Goal: Transaction & Acquisition: Purchase product/service

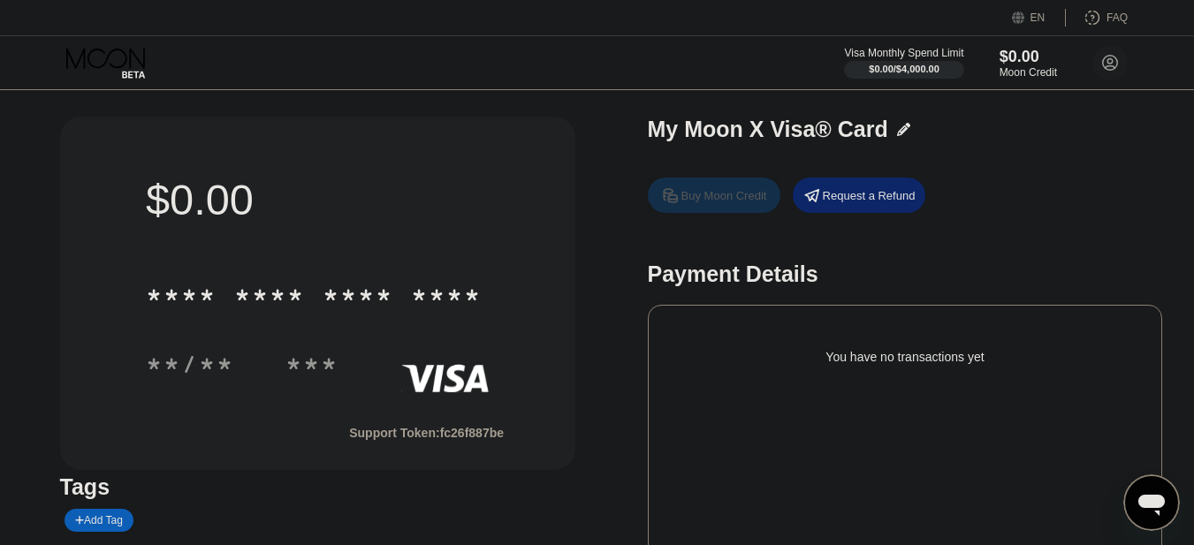
click at [694, 191] on div "Buy Moon Credit" at bounding box center [724, 195] width 86 height 15
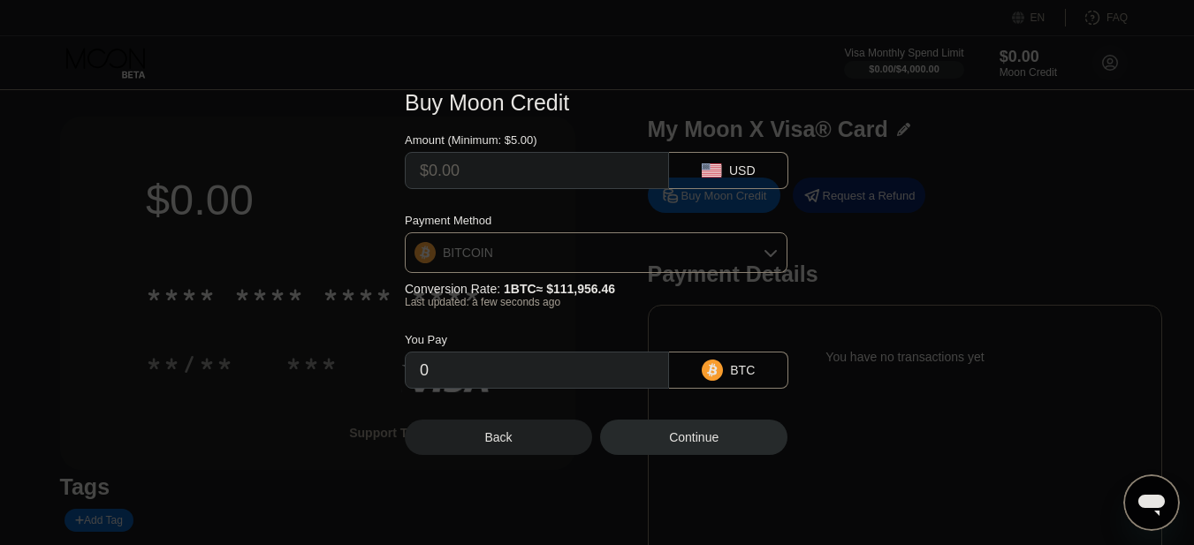
click at [521, 254] on div "BITCOIN" at bounding box center [596, 252] width 381 height 35
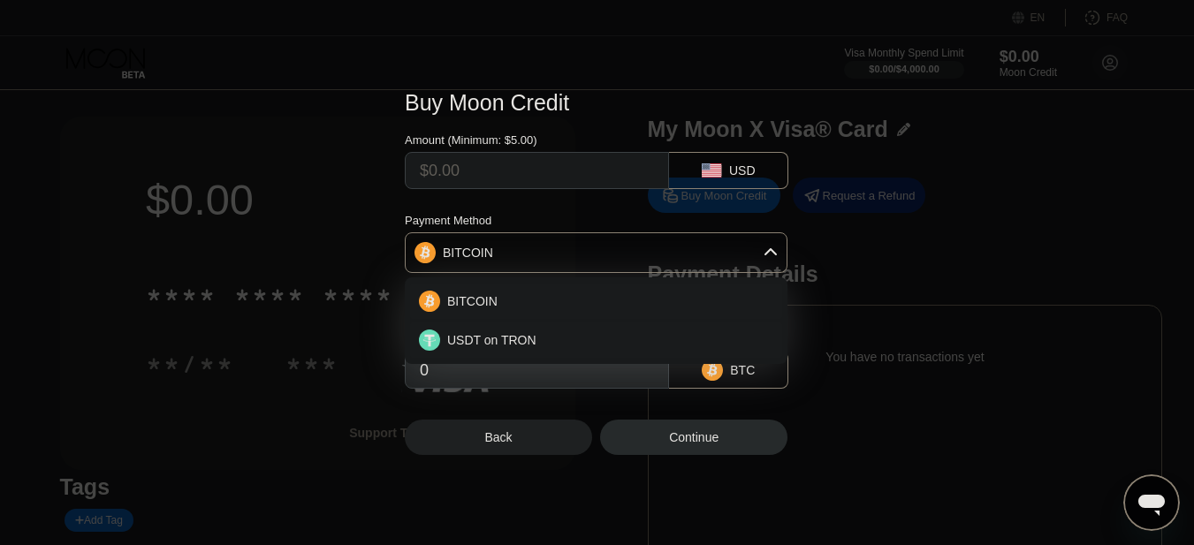
click at [521, 254] on div "BITCOIN" at bounding box center [596, 252] width 381 height 35
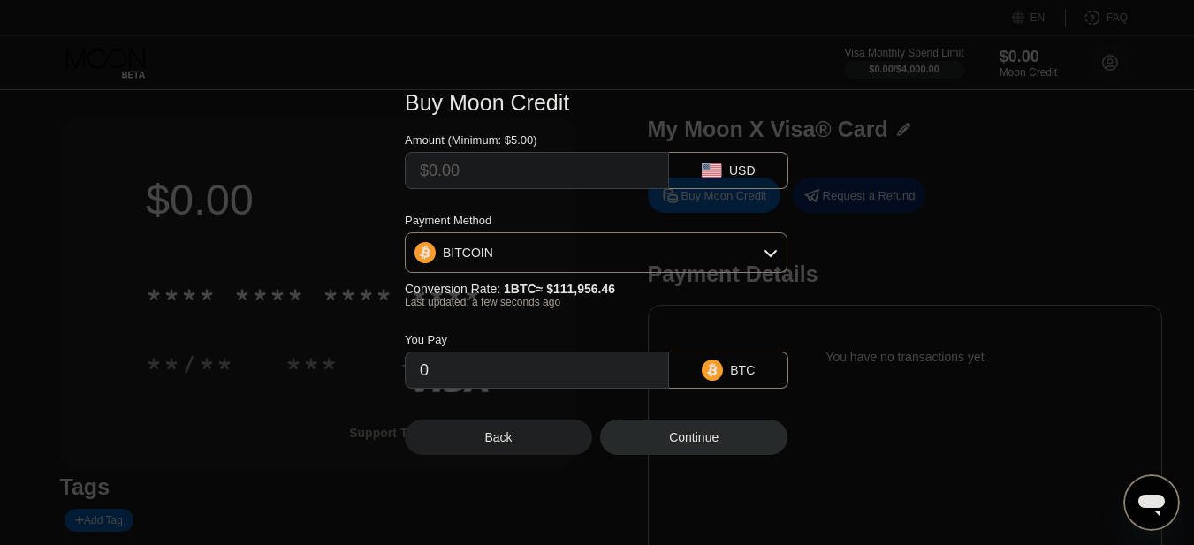
click at [521, 254] on div "BITCOIN" at bounding box center [596, 252] width 381 height 35
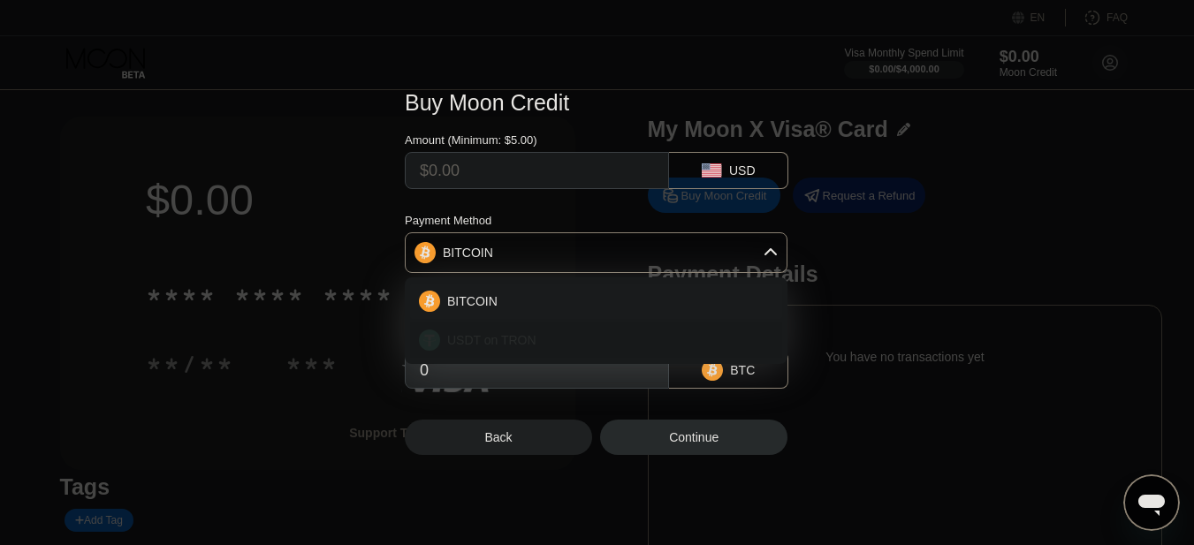
click at [512, 333] on span "USDT on TRON" at bounding box center [491, 340] width 89 height 14
type input "0.00"
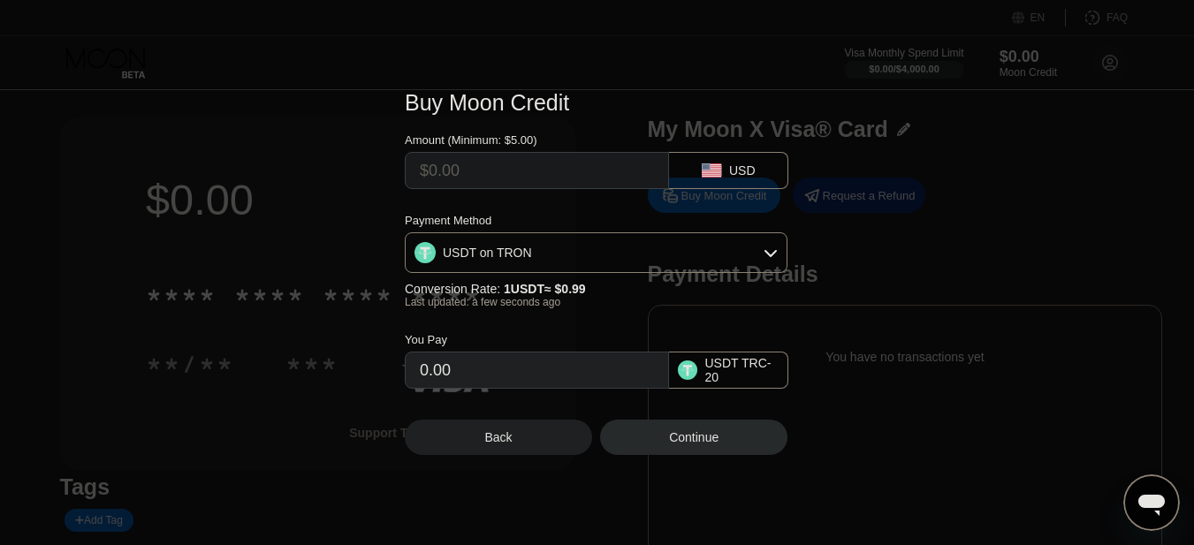
click at [515, 380] on input "0.00" at bounding box center [537, 370] width 234 height 35
click at [502, 176] on input "text" at bounding box center [537, 170] width 234 height 35
type input "$5"
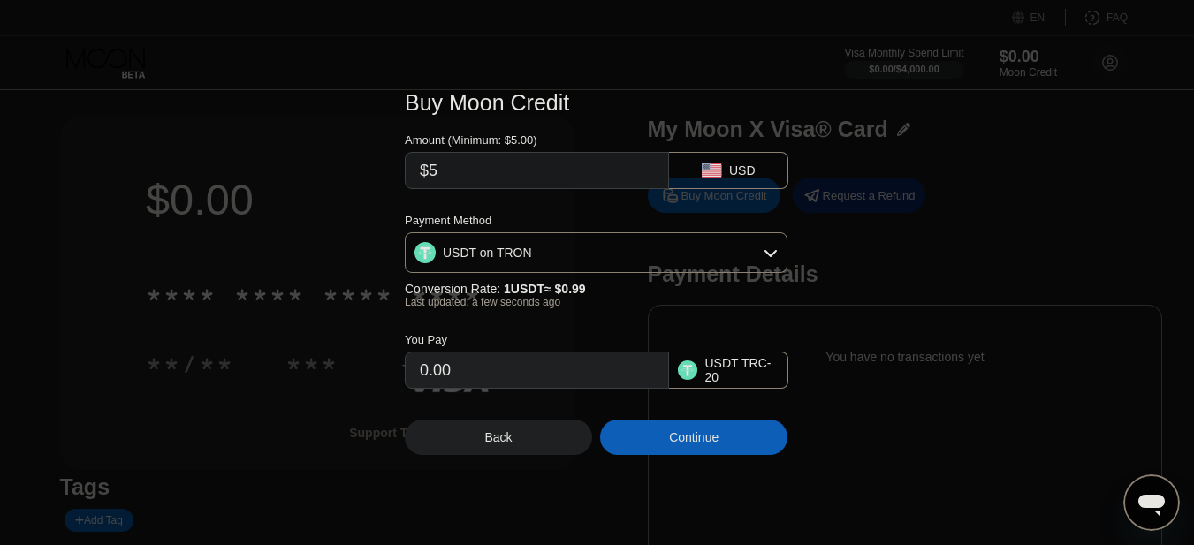
type input "5.05"
type input "$5"
click at [500, 378] on input "5.05" at bounding box center [537, 370] width 234 height 35
click at [481, 325] on div "You Pay 5.05 USDT TRC-20" at bounding box center [597, 348] width 384 height 80
click at [681, 252] on div "USDT on TRON" at bounding box center [596, 252] width 381 height 35
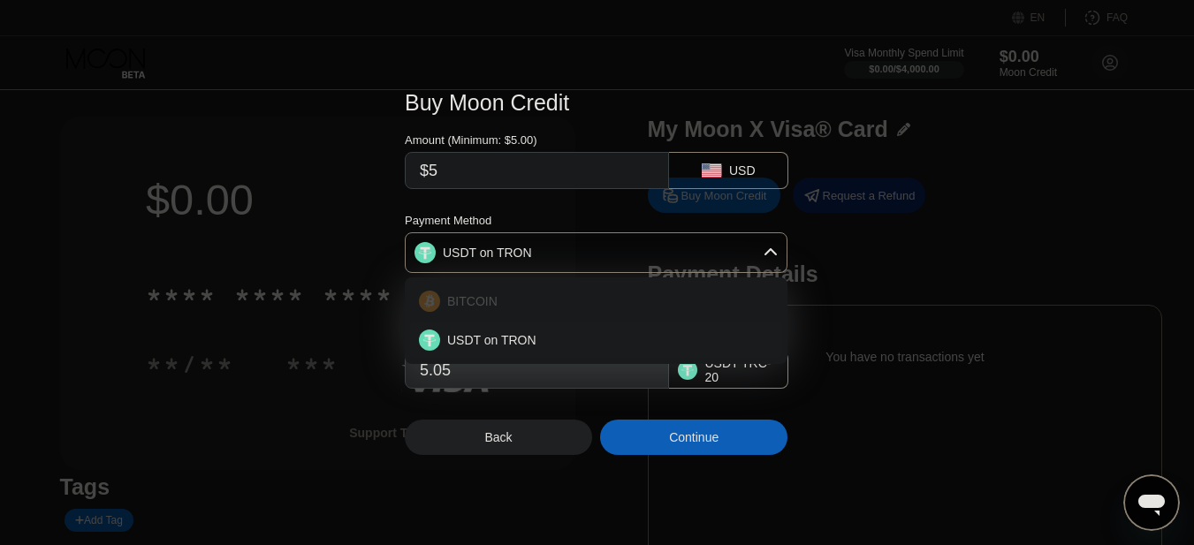
click at [507, 307] on div "BITCOIN" at bounding box center [606, 301] width 333 height 14
type input "0.00004467"
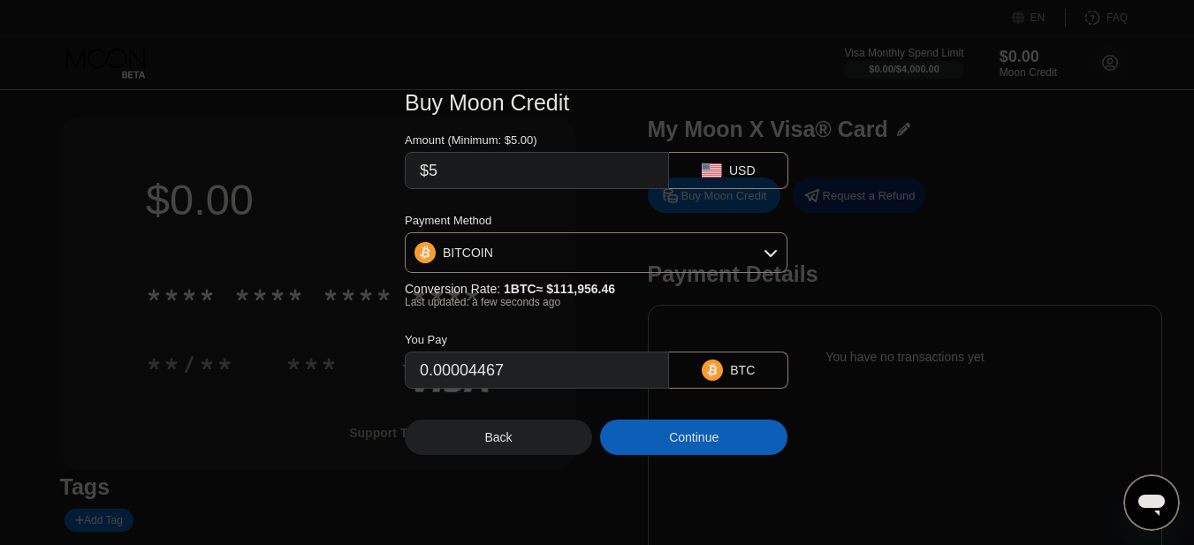
click at [647, 447] on div "Continue" at bounding box center [693, 437] width 187 height 35
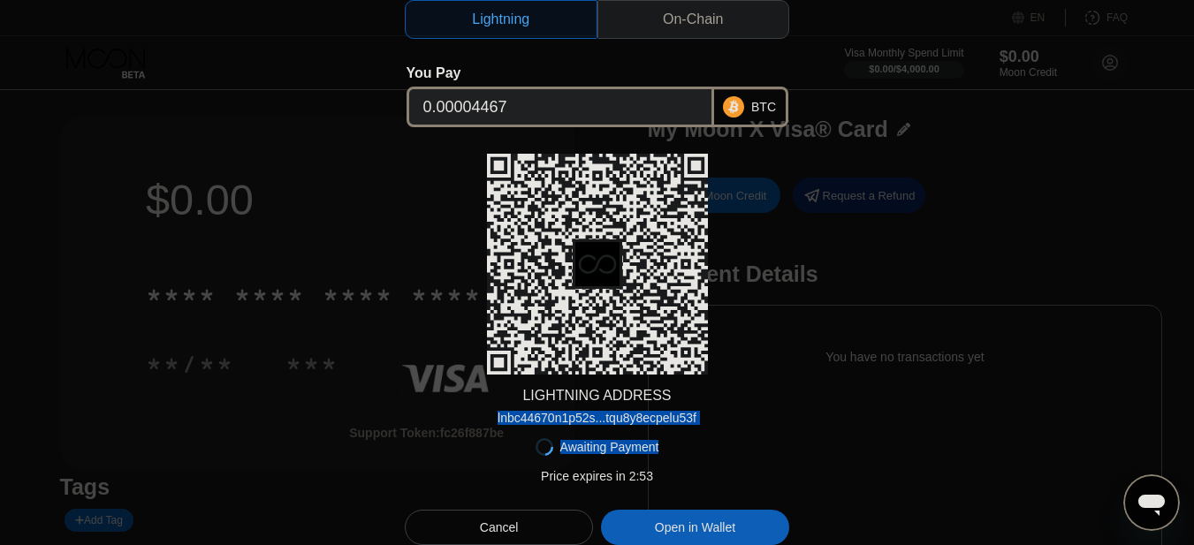
drag, startPoint x: 496, startPoint y: 416, endPoint x: 699, endPoint y: 428, distance: 203.5
click at [699, 428] on div "Lightning On-Chain You Pay 0.00004467 BTC LIGHTNING ADDRESS lnbc44670n1p52s...t…" at bounding box center [597, 272] width 384 height 545
click at [699, 428] on div "Awaiting Payment Price expires in 2 : 53 Cancel Open in [GEOGRAPHIC_DATA]" at bounding box center [597, 485] width 384 height 120
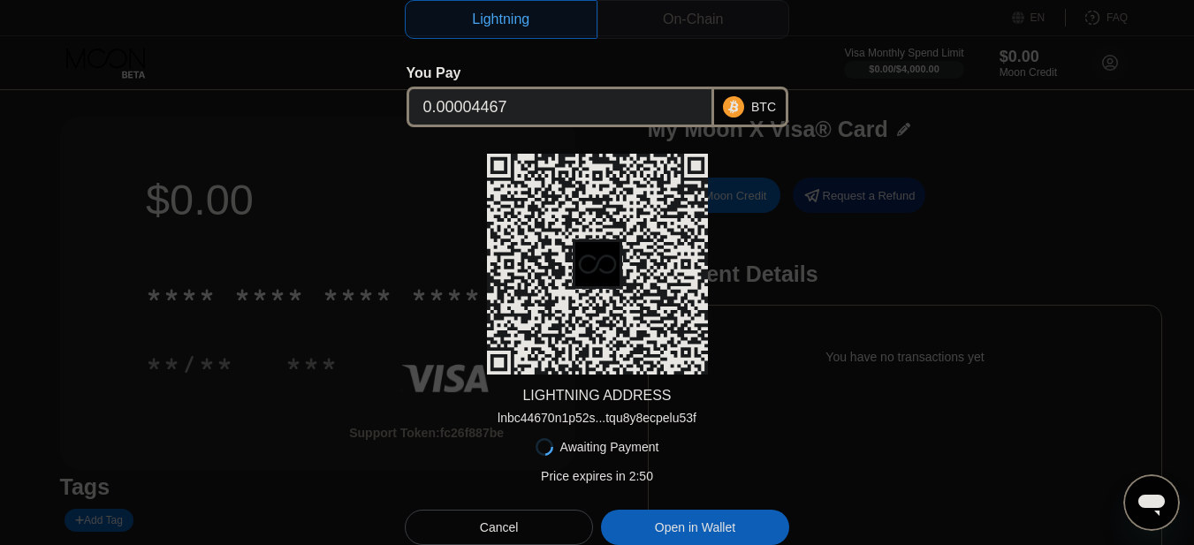
click at [647, 28] on div "On-Chain" at bounding box center [693, 19] width 193 height 39
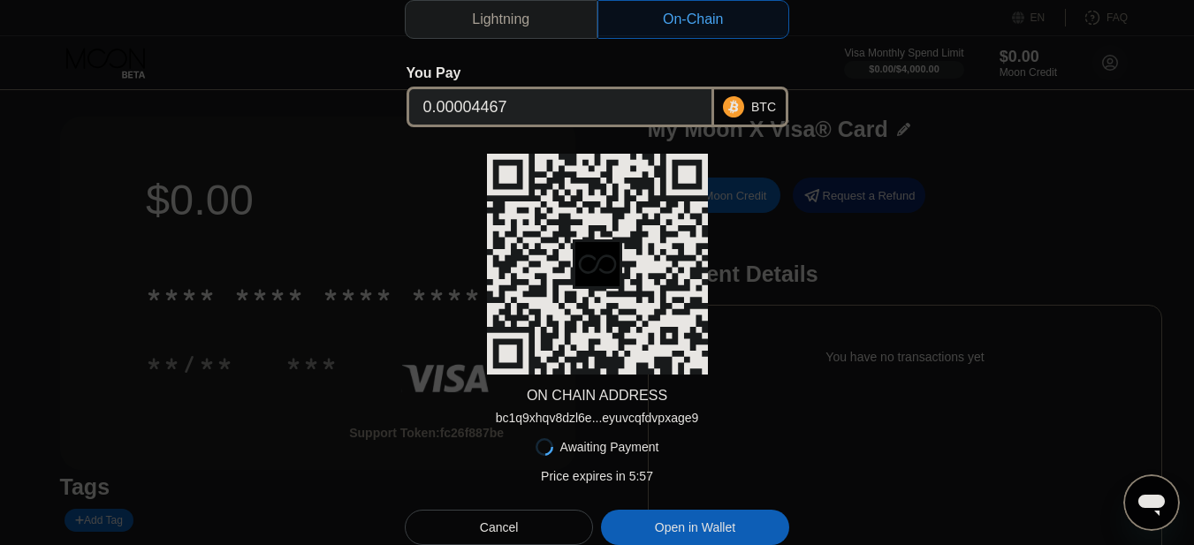
click at [499, 18] on div "Lightning" at bounding box center [500, 20] width 57 height 18
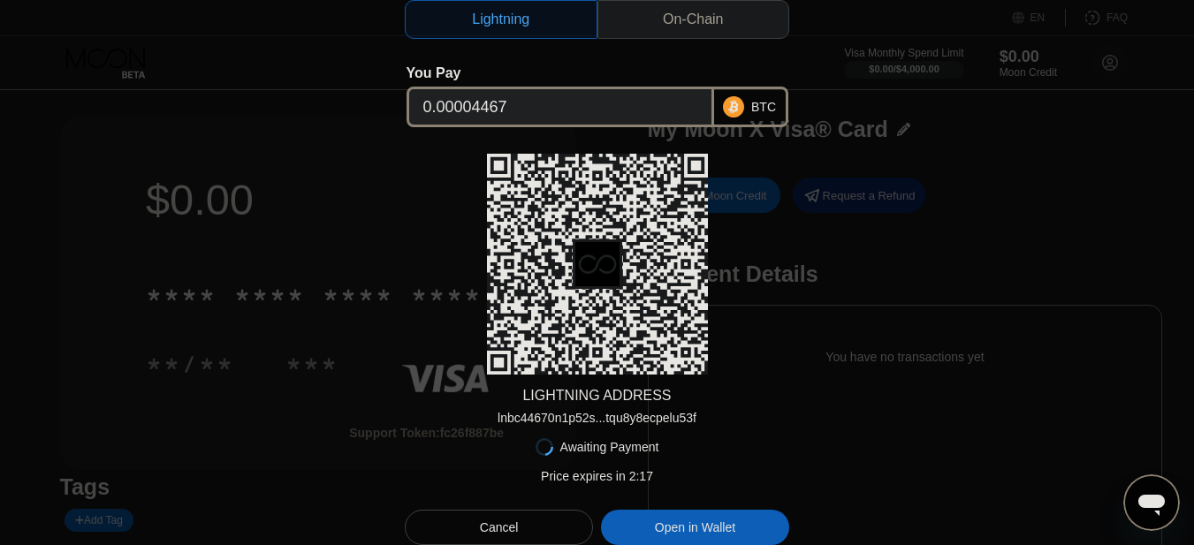
click at [519, 517] on div "Cancel" at bounding box center [499, 527] width 188 height 35
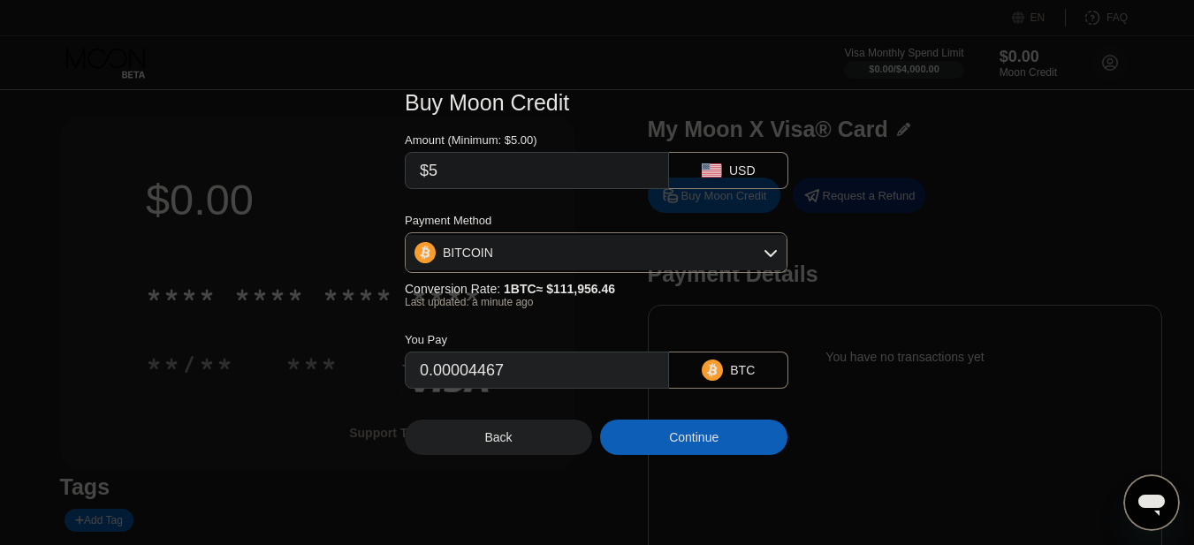
click at [512, 326] on div "You Pay 0.00004467 BTC" at bounding box center [597, 348] width 384 height 80
drag, startPoint x: 526, startPoint y: 377, endPoint x: 375, endPoint y: 377, distance: 150.2
click at [375, 377] on div "Buy Moon Credit Amount (Minimum: $5.00) $5 USD Payment Method BITCOIN Conversio…" at bounding box center [597, 273] width 1194 height 418
click at [479, 334] on div "You Pay 0.00004467 BTC" at bounding box center [597, 348] width 384 height 80
click at [528, 262] on div "BITCOIN" at bounding box center [596, 252] width 381 height 35
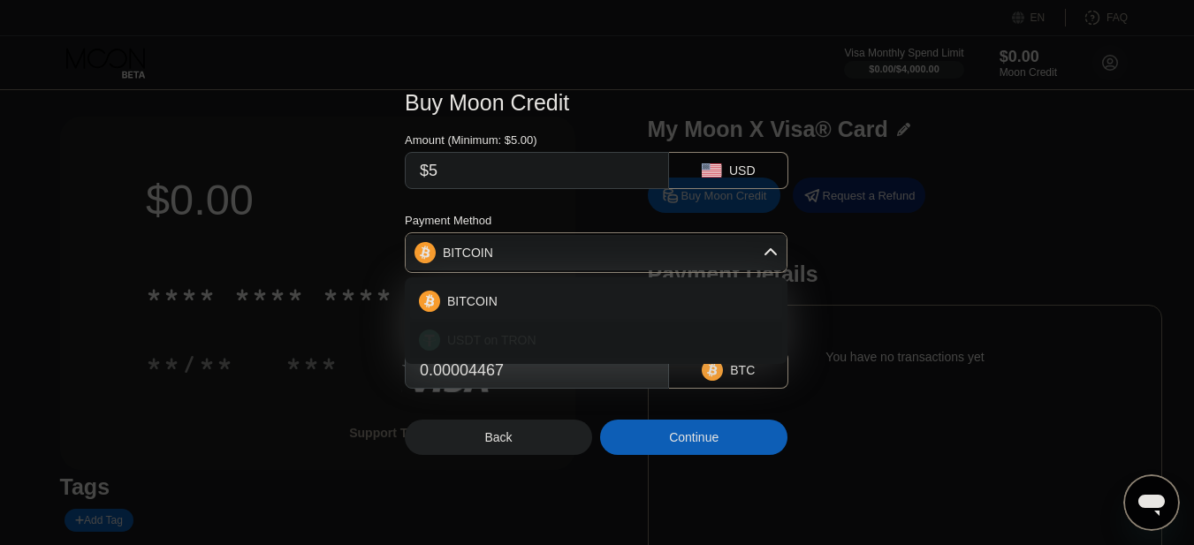
click at [515, 330] on div "USDT on TRON" at bounding box center [596, 339] width 372 height 35
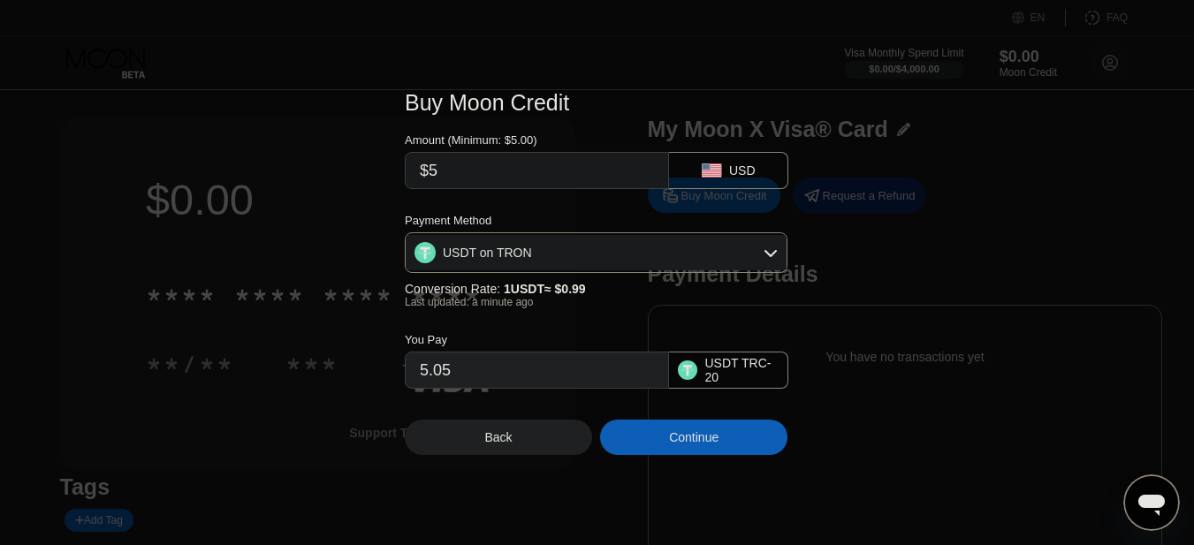
click at [503, 371] on input "5.05" at bounding box center [537, 370] width 234 height 35
click at [519, 308] on div "Last updated: a minute ago" at bounding box center [596, 302] width 383 height 12
click at [577, 254] on div "USDT on TRON" at bounding box center [596, 252] width 381 height 35
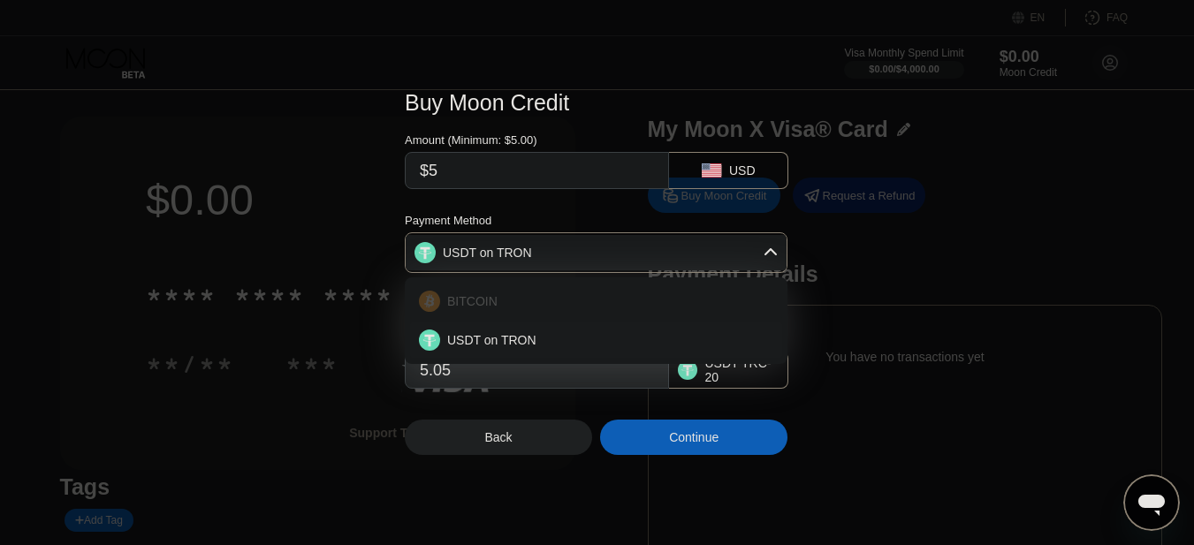
click at [501, 307] on div "BITCOIN" at bounding box center [606, 301] width 333 height 14
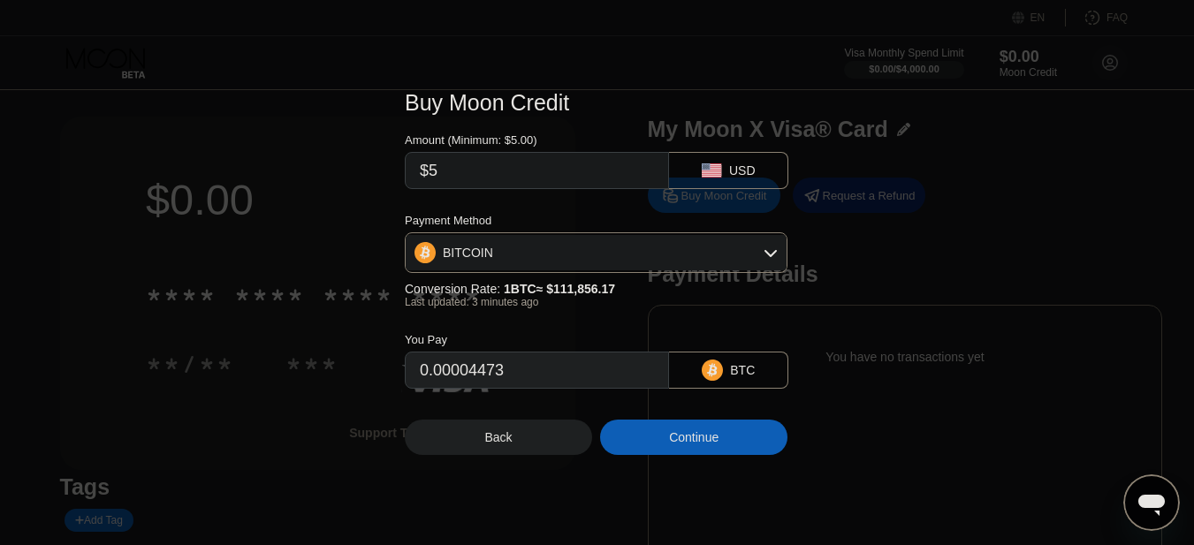
click at [622, 238] on div "BITCOIN" at bounding box center [596, 252] width 381 height 35
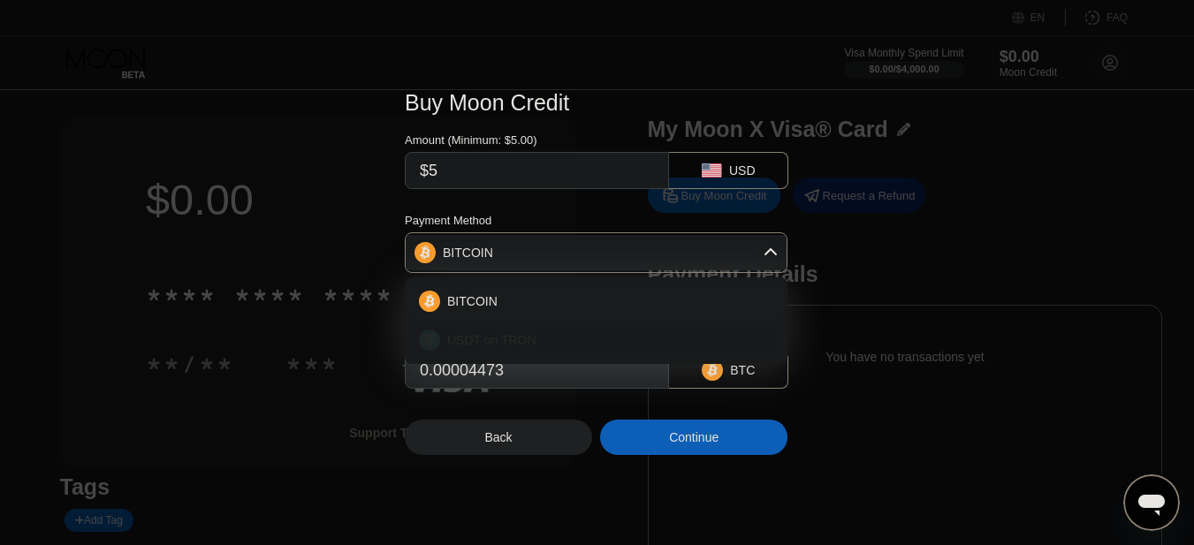
click at [535, 337] on div "USDT on TRON" at bounding box center [606, 340] width 333 height 14
type input "5.05"
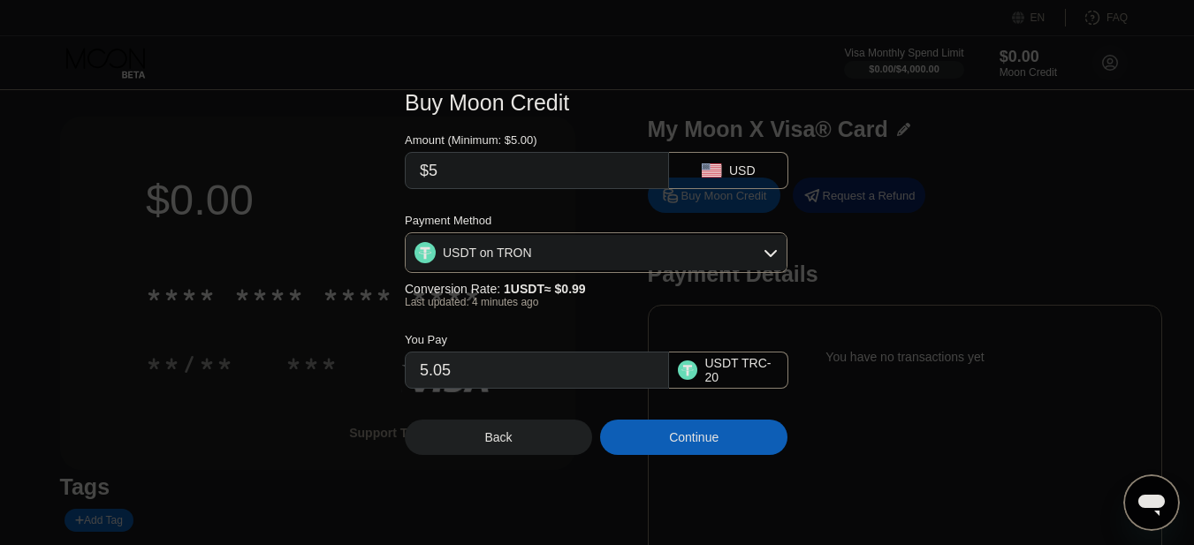
click at [584, 322] on div "You Pay 5.05 USDT TRC-20" at bounding box center [597, 348] width 384 height 80
